Goal: Transaction & Acquisition: Subscribe to service/newsletter

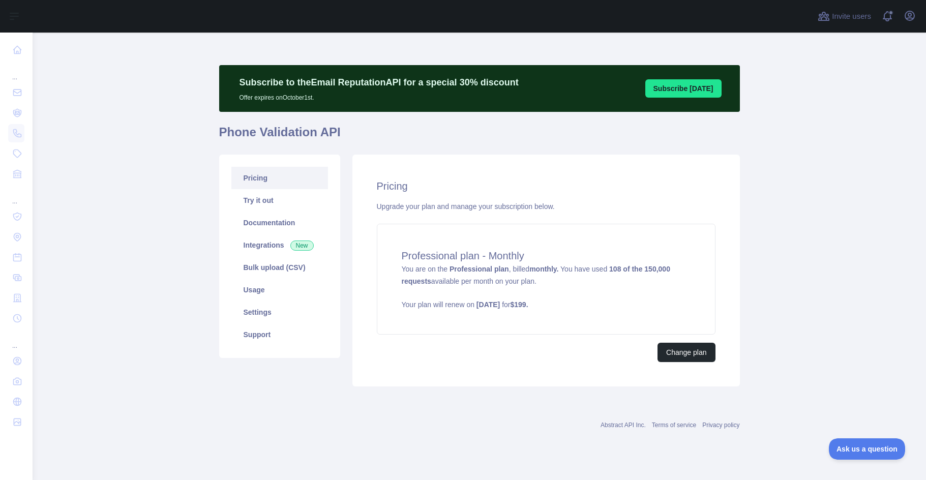
click at [262, 183] on link "Pricing" at bounding box center [279, 178] width 97 height 22
click at [261, 202] on link "Try it out" at bounding box center [279, 200] width 97 height 22
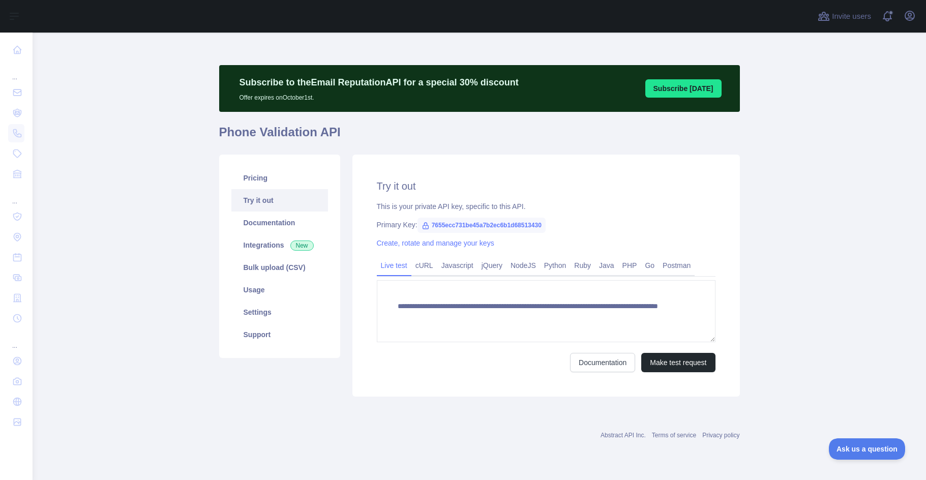
click at [261, 202] on link "Try it out" at bounding box center [279, 200] width 97 height 22
click at [266, 223] on link "Documentation" at bounding box center [279, 223] width 97 height 22
click at [267, 188] on link "Pricing" at bounding box center [279, 178] width 97 height 22
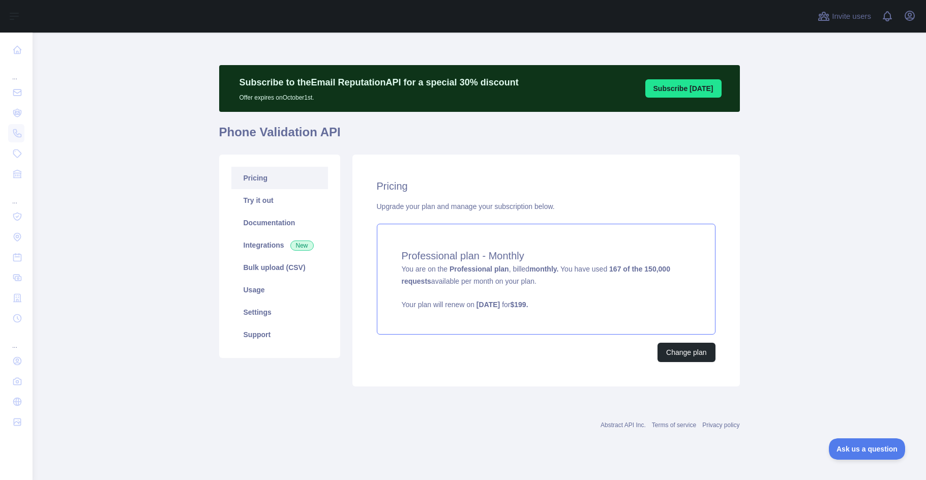
click at [649, 265] on strong "167 of the 150,000 requests" at bounding box center [536, 275] width 269 height 20
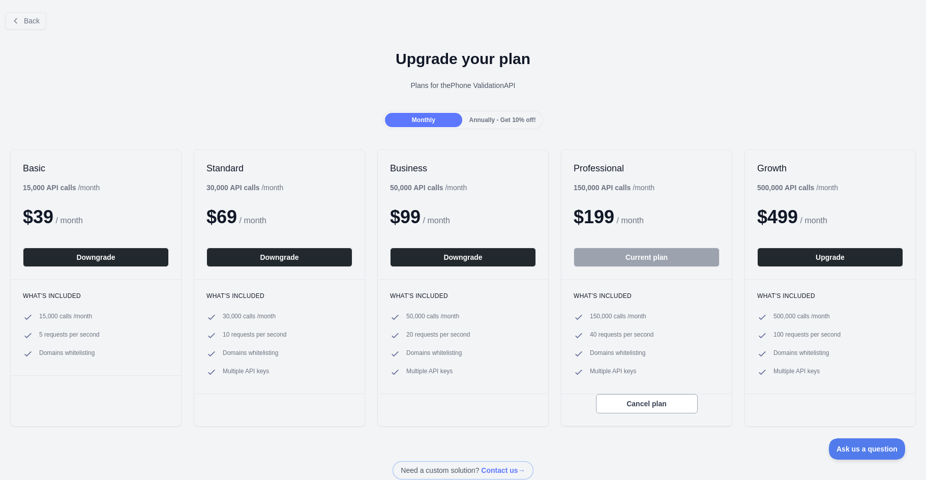
click at [572, 81] on div "Plans for the Phone Validation API" at bounding box center [463, 85] width 910 height 10
